Goal: Information Seeking & Learning: Learn about a topic

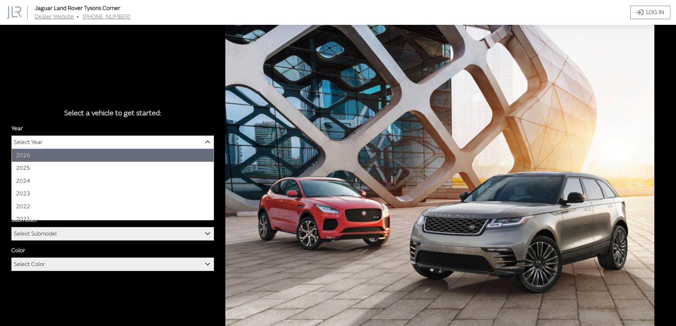
click at [113, 140] on span "Select Year" at bounding box center [113, 142] width 202 height 13
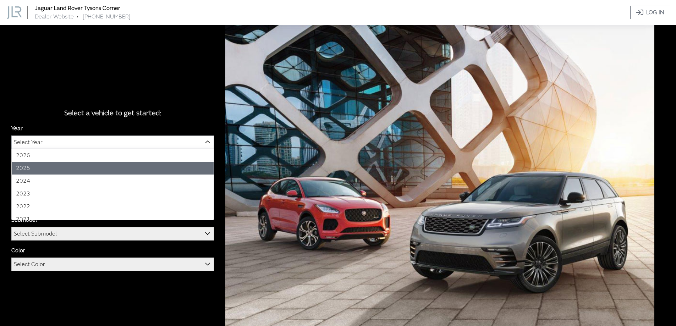
select select "43"
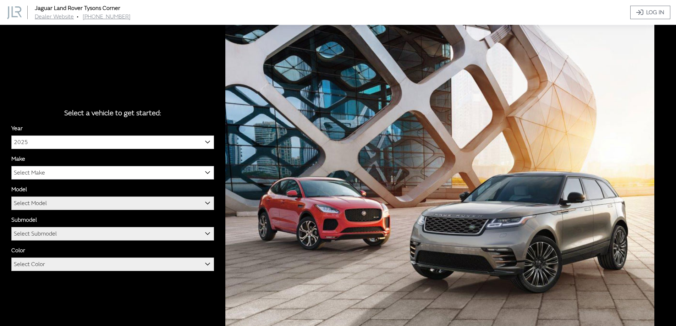
click at [76, 171] on span "Select Make" at bounding box center [113, 172] width 202 height 13
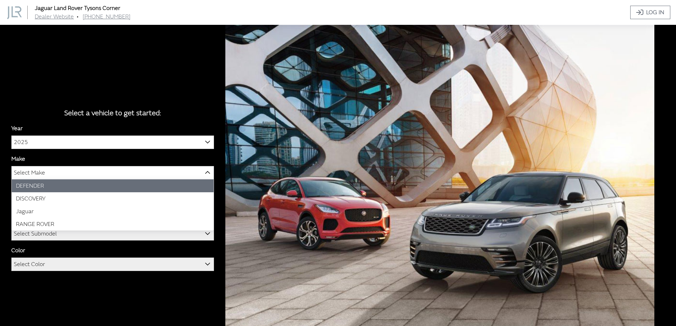
select select "64"
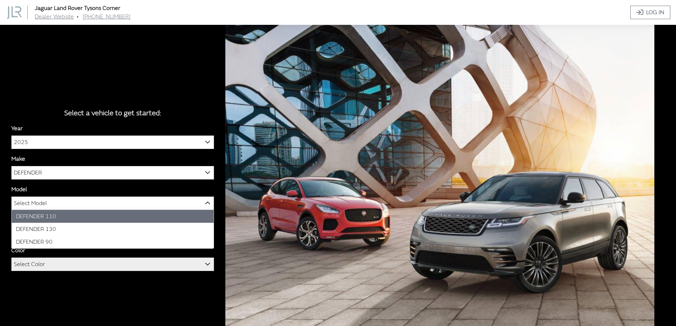
click at [81, 204] on span "Select Model" at bounding box center [113, 203] width 202 height 13
select select "1342"
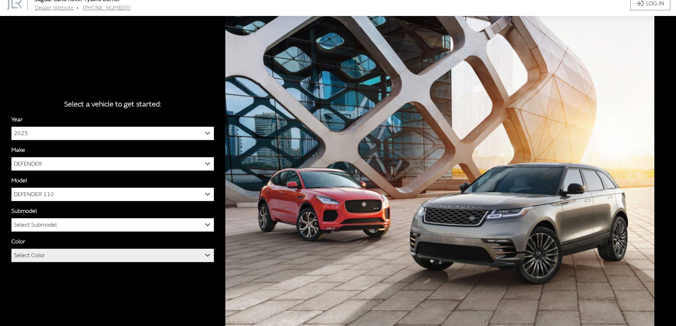
scroll to position [25, 0]
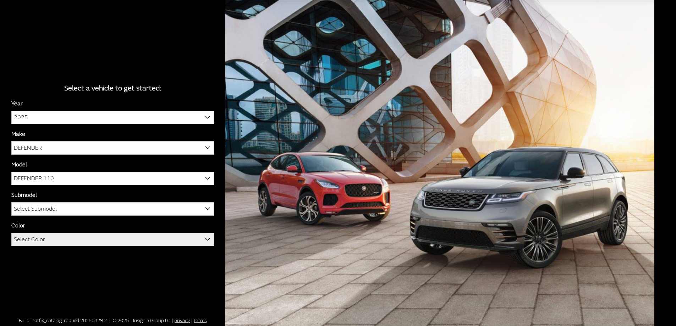
click at [108, 207] on span "Select Submodel" at bounding box center [113, 209] width 202 height 13
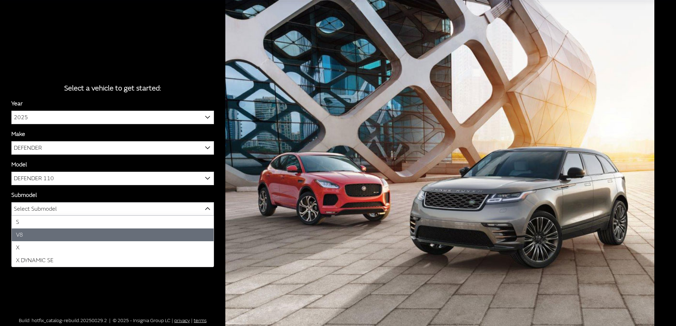
select select "158"
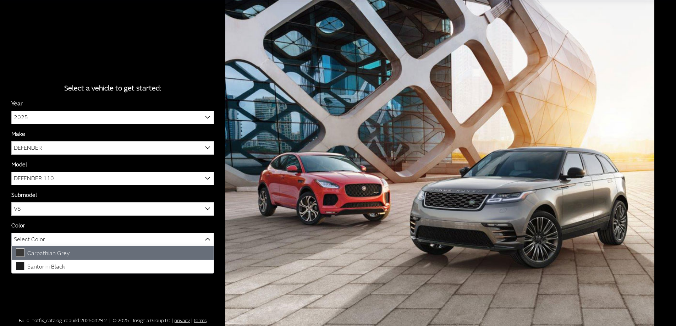
click at [114, 239] on span "Select Color" at bounding box center [113, 239] width 202 height 13
click at [60, 237] on span "Select Color" at bounding box center [113, 239] width 202 height 13
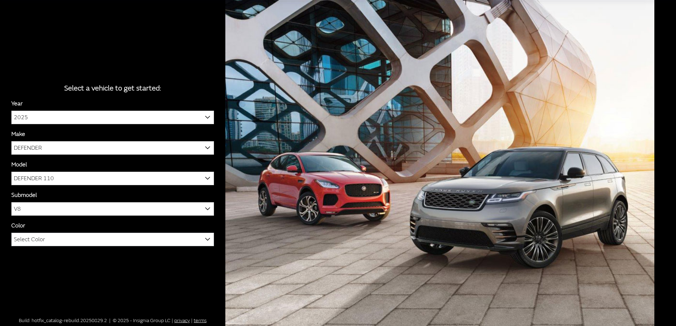
click at [51, 242] on span "Select Color" at bounding box center [113, 239] width 202 height 13
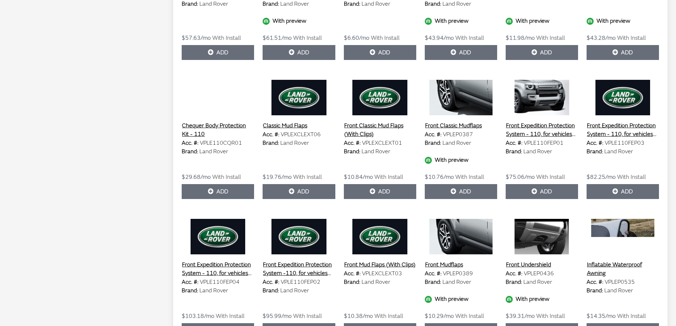
scroll to position [639, 0]
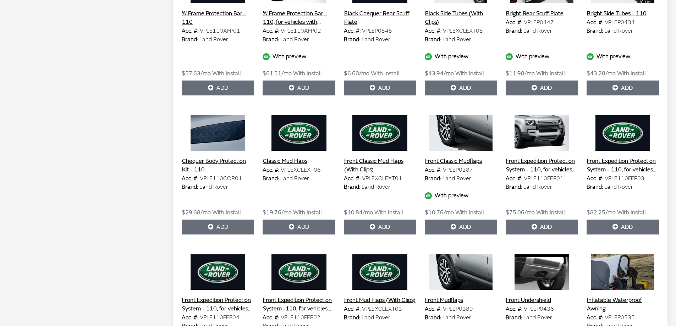
click at [296, 141] on img at bounding box center [299, 132] width 72 height 35
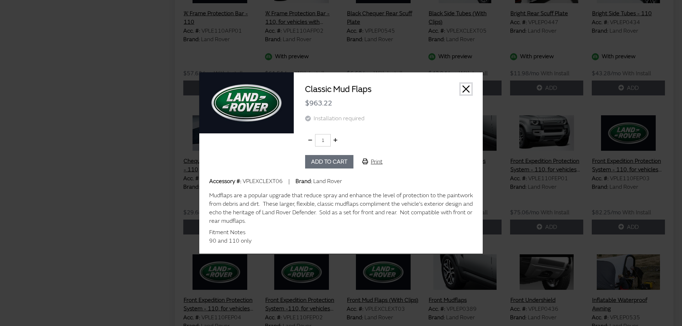
click at [466, 87] on button "Close" at bounding box center [465, 89] width 11 height 11
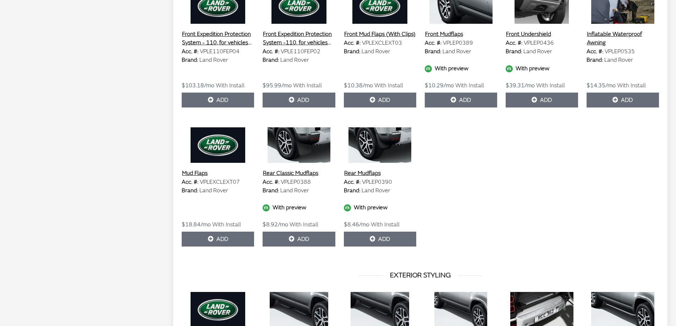
scroll to position [887, 0]
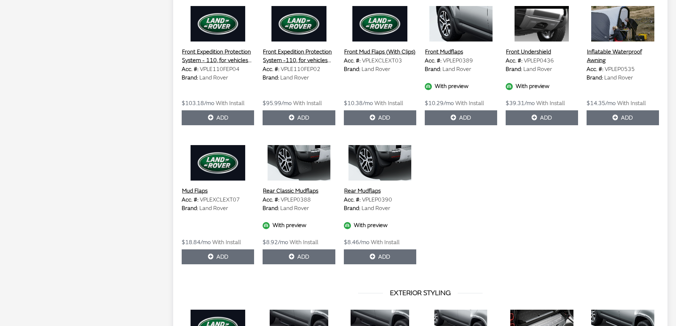
click at [209, 174] on img at bounding box center [218, 162] width 72 height 35
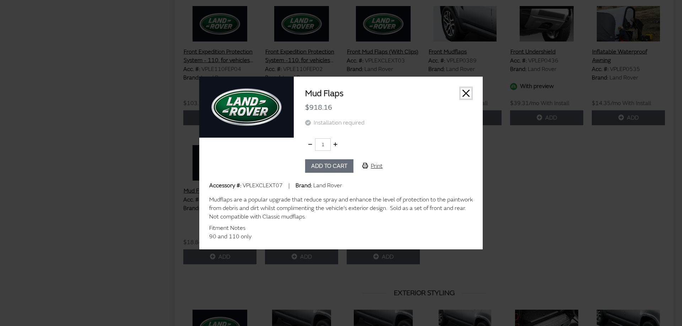
click at [466, 91] on button "Close" at bounding box center [465, 93] width 11 height 11
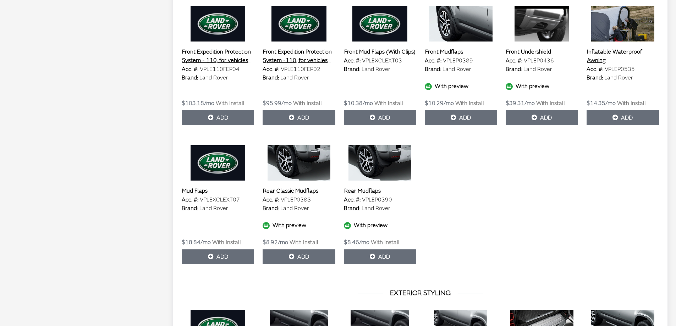
click at [218, 173] on img at bounding box center [218, 162] width 72 height 35
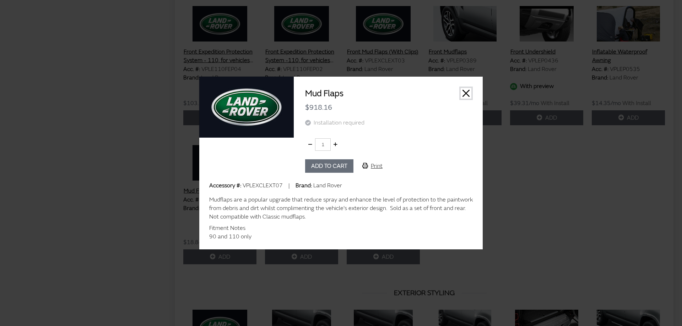
click at [465, 92] on button "Close" at bounding box center [465, 93] width 11 height 11
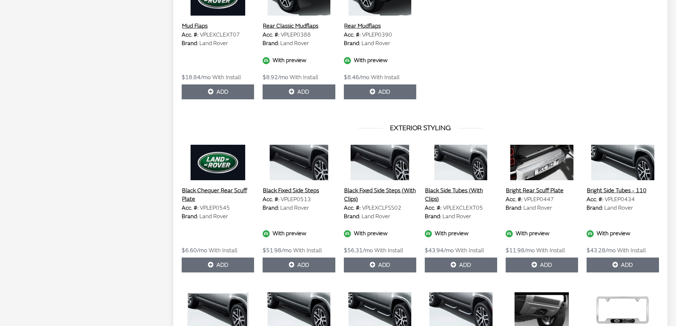
scroll to position [1065, 0]
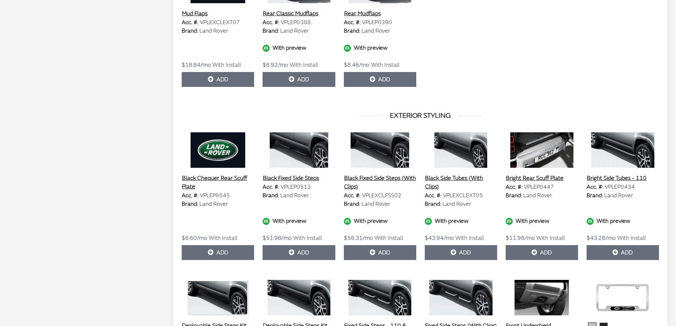
click at [294, 154] on img at bounding box center [299, 149] width 72 height 35
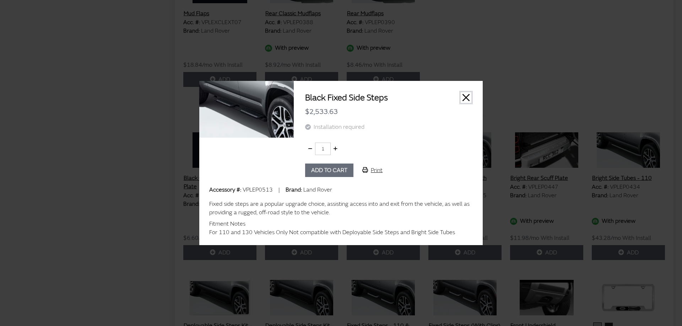
click at [463, 97] on button "Close" at bounding box center [465, 97] width 11 height 11
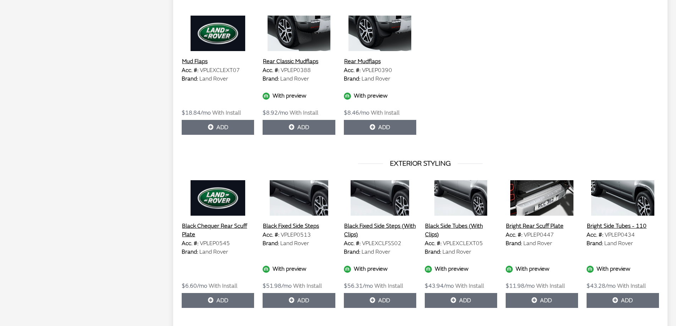
scroll to position [1029, 0]
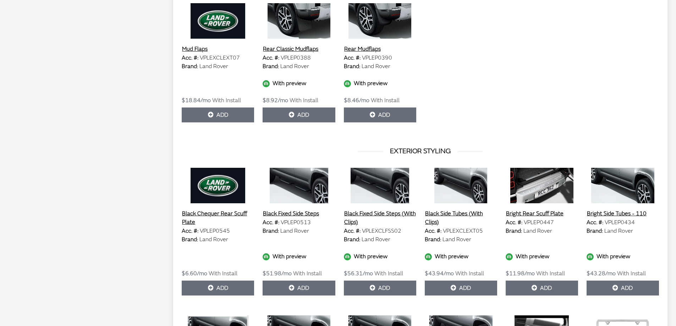
click at [371, 187] on img at bounding box center [380, 185] width 72 height 35
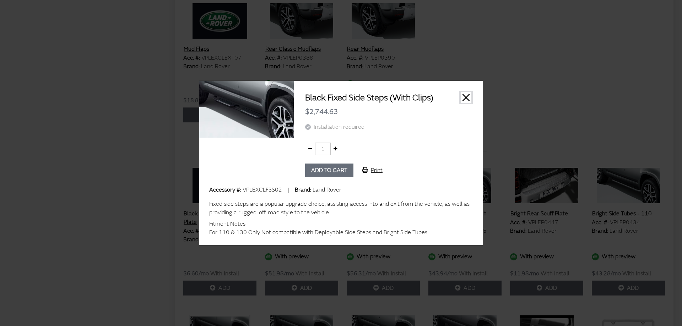
click at [465, 97] on button "Close" at bounding box center [465, 97] width 11 height 11
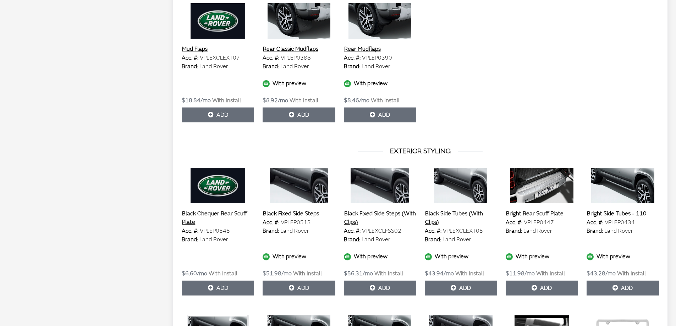
click at [296, 187] on img at bounding box center [299, 185] width 72 height 35
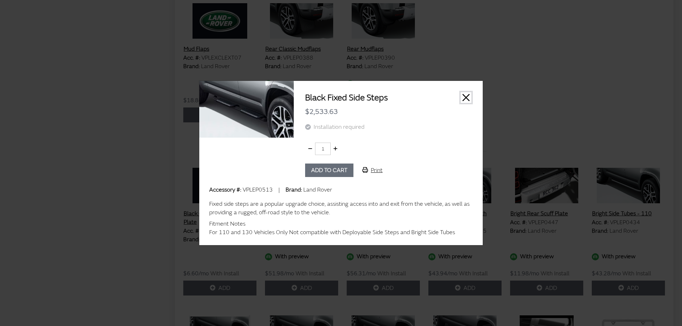
click at [463, 97] on button "Close" at bounding box center [465, 97] width 11 height 11
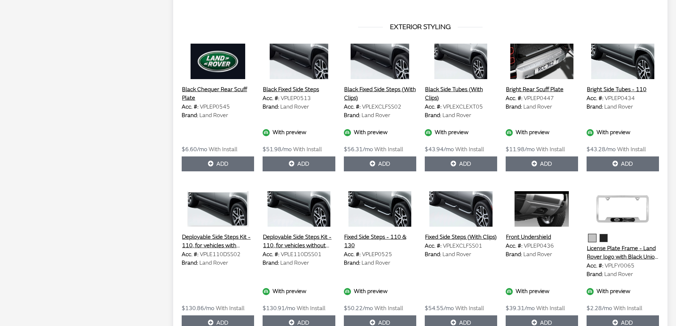
scroll to position [1171, 0]
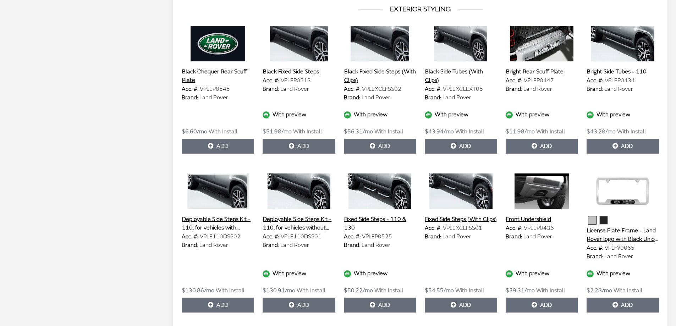
click at [449, 203] on img at bounding box center [461, 191] width 72 height 35
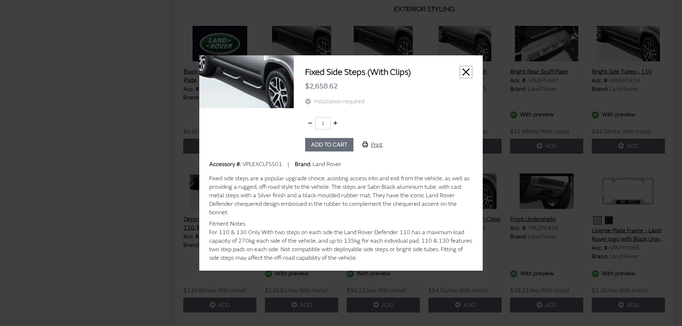
click at [468, 75] on button "Close" at bounding box center [465, 72] width 11 height 11
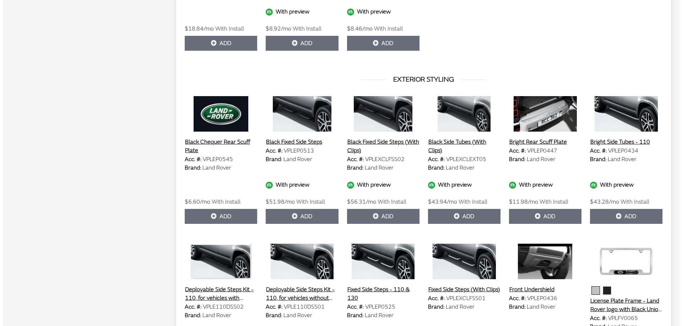
scroll to position [1100, 0]
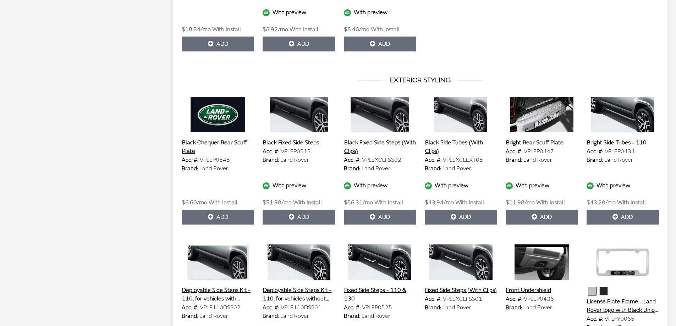
click at [304, 122] on img at bounding box center [299, 114] width 72 height 35
